Goal: Information Seeking & Learning: Learn about a topic

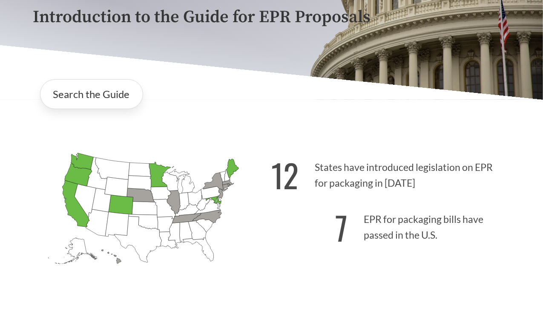
scroll to position [113, 0]
click at [157, 166] on icon "[US_STATE] Passed: 1" at bounding box center [160, 174] width 22 height 25
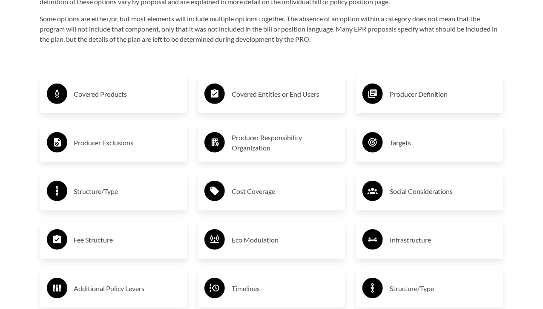
scroll to position [1359, 0]
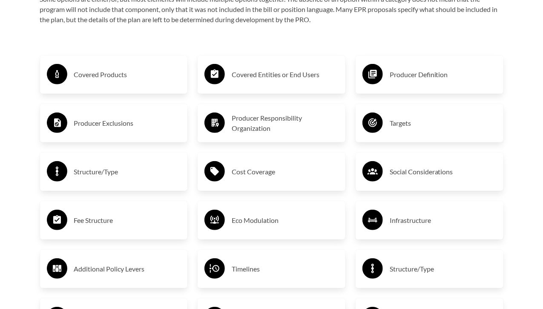
click at [107, 72] on h3 "Covered Products" at bounding box center [127, 75] width 107 height 14
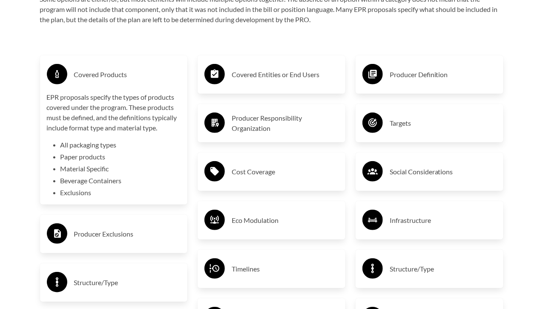
click at [260, 76] on h3 "Covered Entities or End Users" at bounding box center [285, 75] width 107 height 14
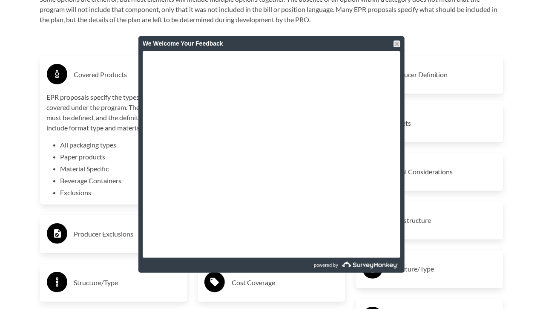
click at [398, 43] on div at bounding box center [396, 43] width 7 height 7
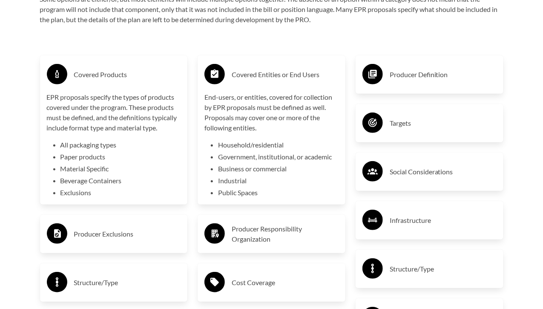
click at [388, 69] on div "Producer Definition" at bounding box center [429, 74] width 134 height 25
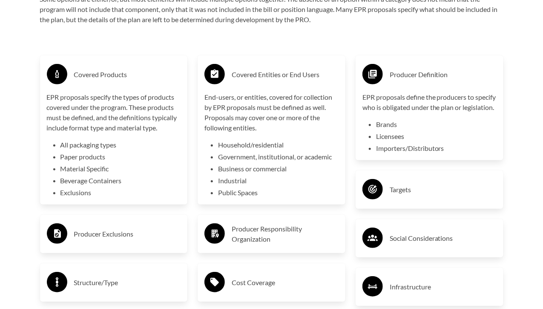
click at [384, 190] on div "Targets" at bounding box center [429, 189] width 134 height 25
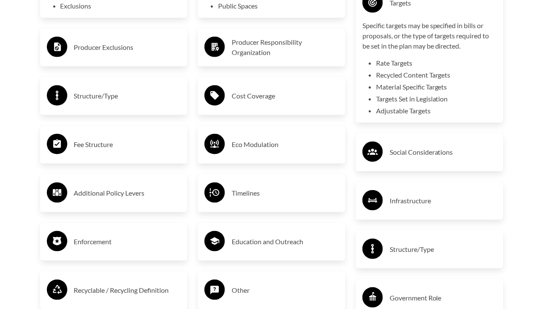
scroll to position [1545, 0]
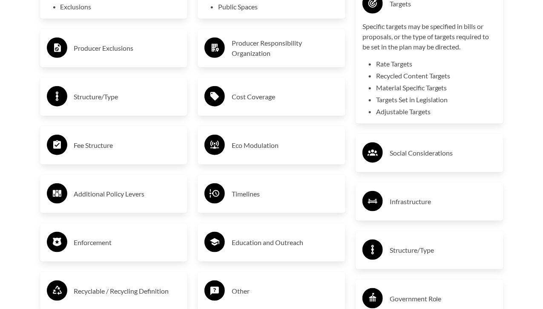
click at [406, 208] on h3 "Infrastructure" at bounding box center [442, 202] width 107 height 14
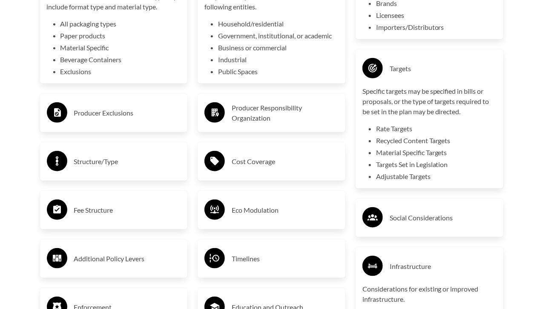
scroll to position [1480, 0]
click at [261, 110] on h3 "Producer Responsibility Organization" at bounding box center [285, 113] width 107 height 20
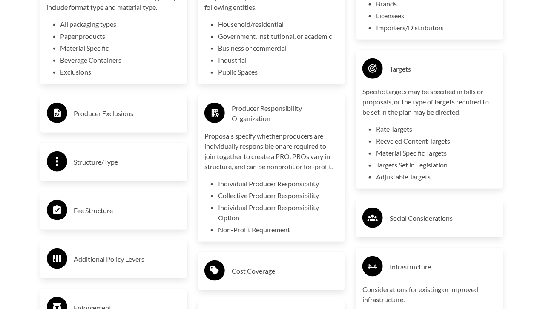
click at [238, 195] on li "Collective Producer Responsibility" at bounding box center [278, 195] width 120 height 10
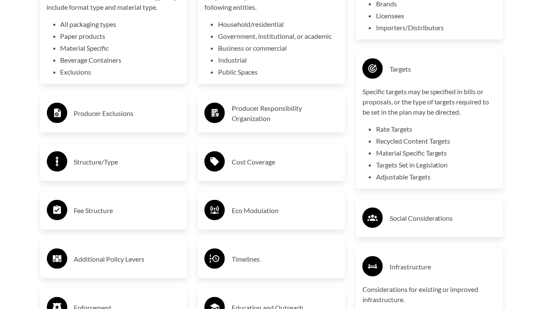
scroll to position [1529, 0]
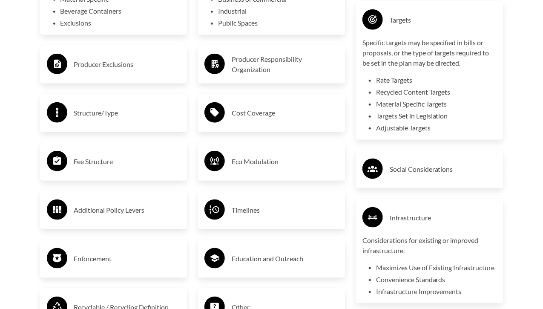
click at [124, 67] on h3 "Producer Exclusions" at bounding box center [127, 64] width 107 height 14
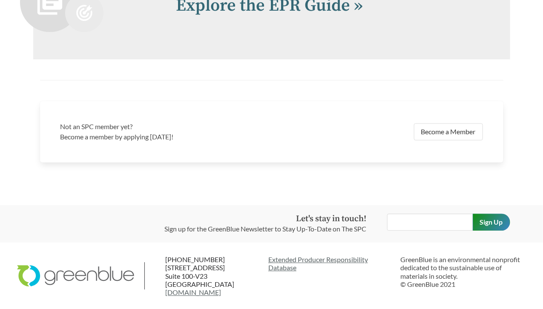
scroll to position [2056, 0]
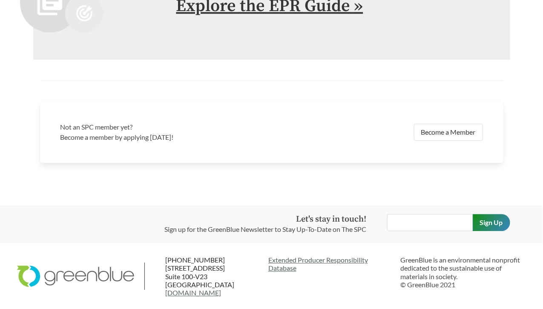
click at [310, 17] on link "Explore the EPR Guide »" at bounding box center [269, 5] width 187 height 21
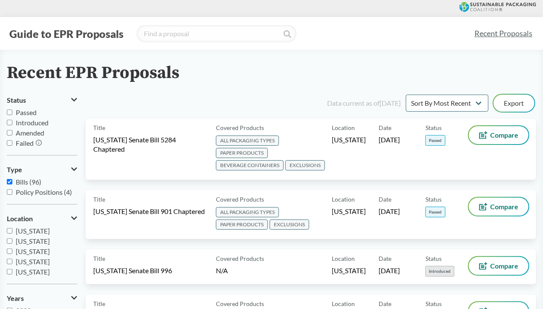
click at [18, 114] on span "Passed" at bounding box center [26, 112] width 21 height 8
click at [12, 114] on input "Passed" at bounding box center [10, 112] width 6 height 6
checkbox input "true"
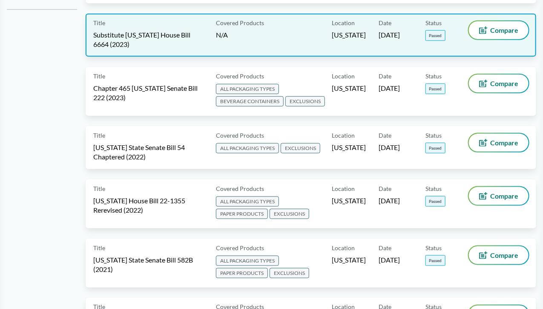
scroll to position [356, 0]
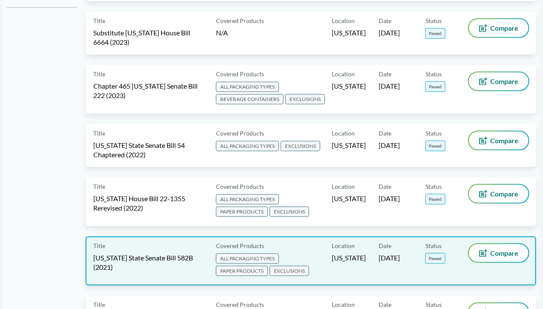
click at [193, 253] on span "[US_STATE] State Senate Bill 582B (2021)" at bounding box center [149, 262] width 112 height 19
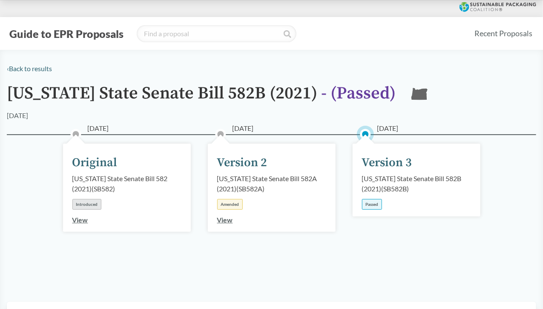
click at [392, 157] on div "Version 3" at bounding box center [387, 163] width 50 height 18
click at [369, 206] on div "Passed" at bounding box center [372, 204] width 20 height 11
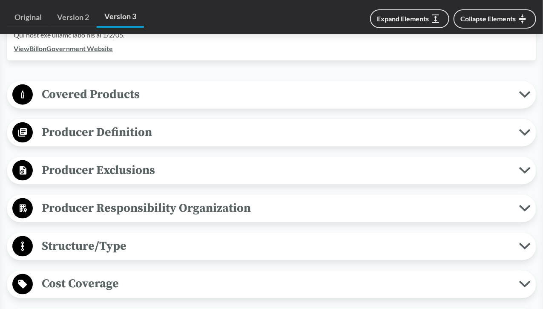
scroll to position [352, 0]
click at [519, 126] on button "Producer Definition" at bounding box center [271, 132] width 523 height 22
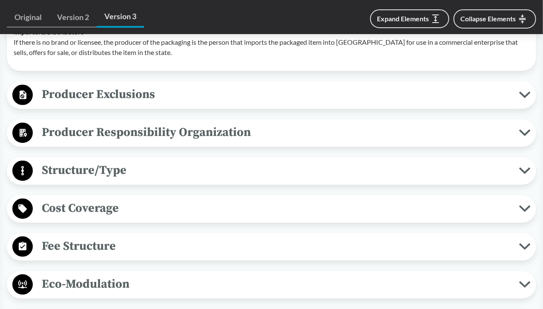
scroll to position [565, 0]
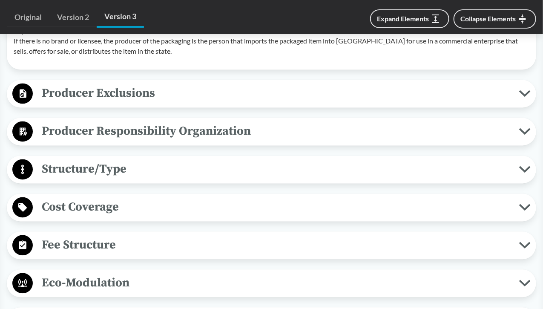
click at [160, 88] on span "Producer Exclusions" at bounding box center [276, 93] width 486 height 19
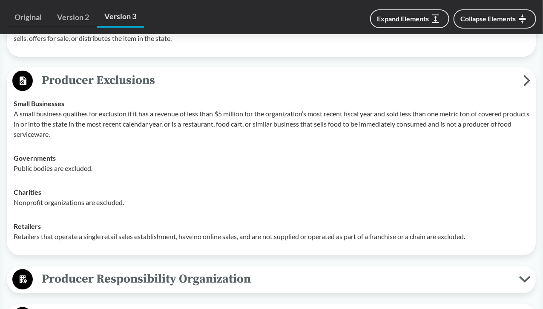
scroll to position [703, 0]
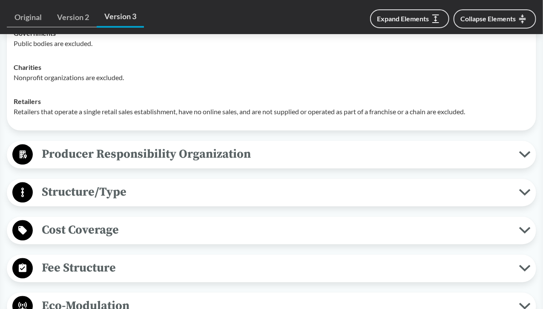
click at [146, 156] on span "Producer Responsibility Organization" at bounding box center [276, 153] width 486 height 19
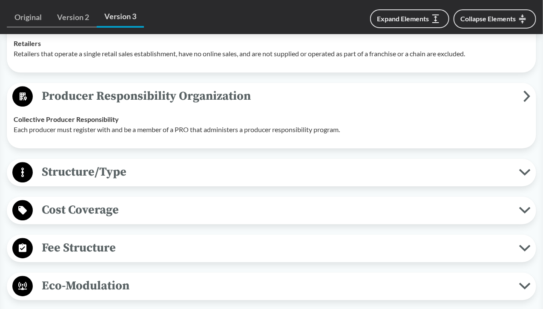
scroll to position [798, 0]
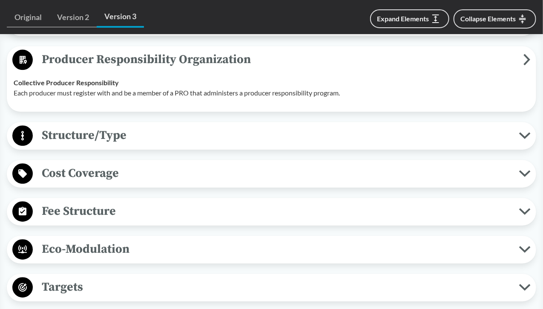
click at [82, 219] on span "Fee Structure" at bounding box center [276, 210] width 486 height 19
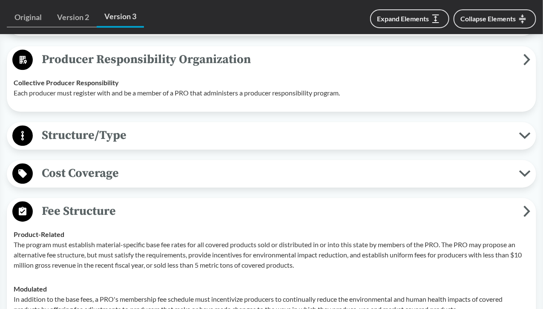
click at [82, 219] on span "Fee Structure" at bounding box center [278, 210] width 490 height 19
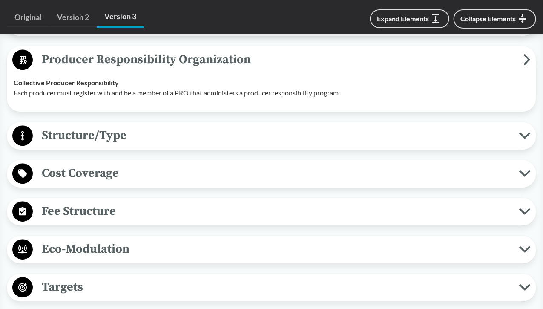
click at [86, 206] on span "Fee Structure" at bounding box center [276, 210] width 486 height 19
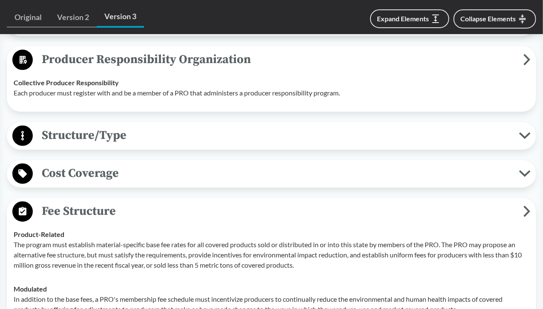
click at [86, 206] on span "Fee Structure" at bounding box center [278, 210] width 490 height 19
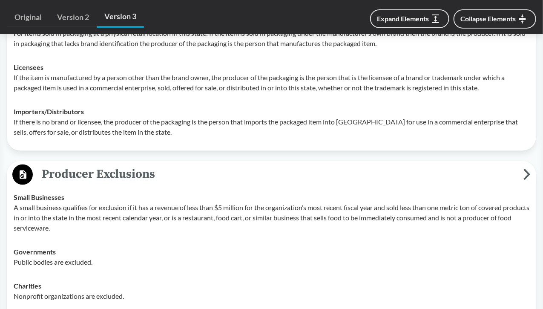
scroll to position [0, 0]
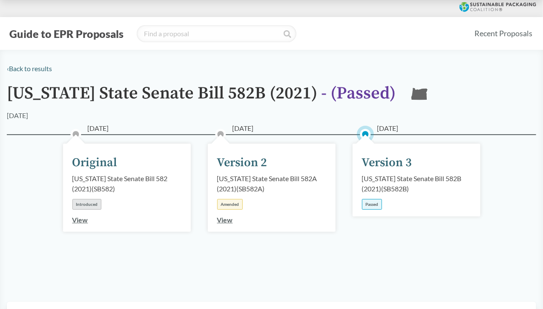
click at [344, 278] on div "[DATE] Original [US_STATE] State Senate Bill 582 (2021) ( SB582 ) Introduced Vi…" at bounding box center [271, 207] width 529 height 147
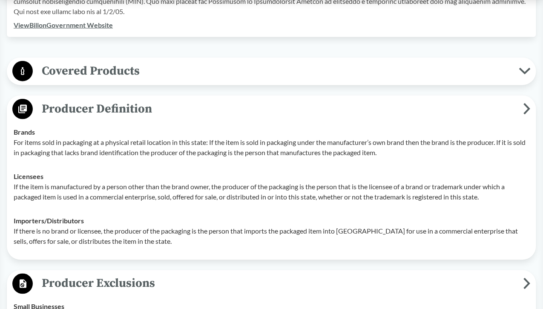
scroll to position [378, 0]
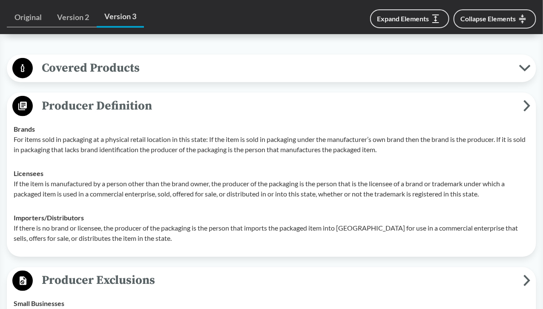
click at [377, 74] on span "Covered Products" at bounding box center [276, 67] width 486 height 19
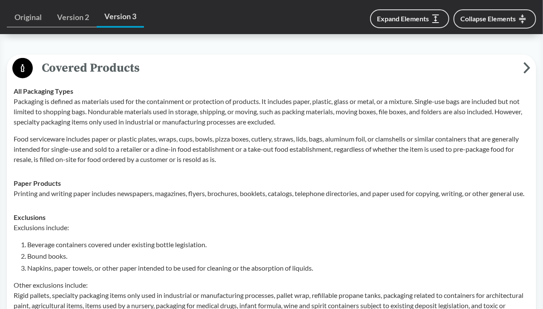
scroll to position [462, 0]
